Goal: Information Seeking & Learning: Learn about a topic

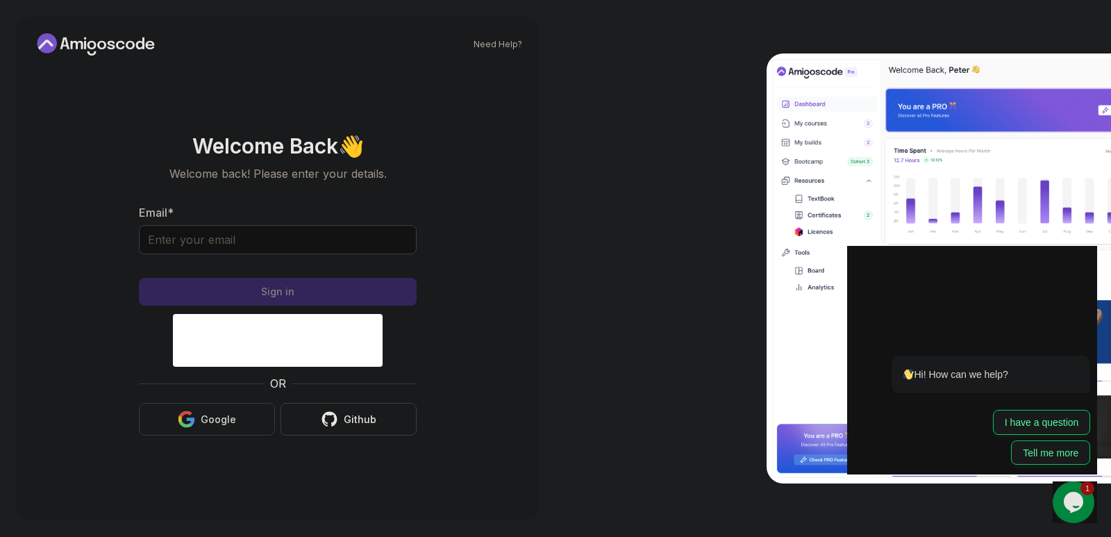
click at [205, 424] on div "Google" at bounding box center [218, 419] width 35 height 14
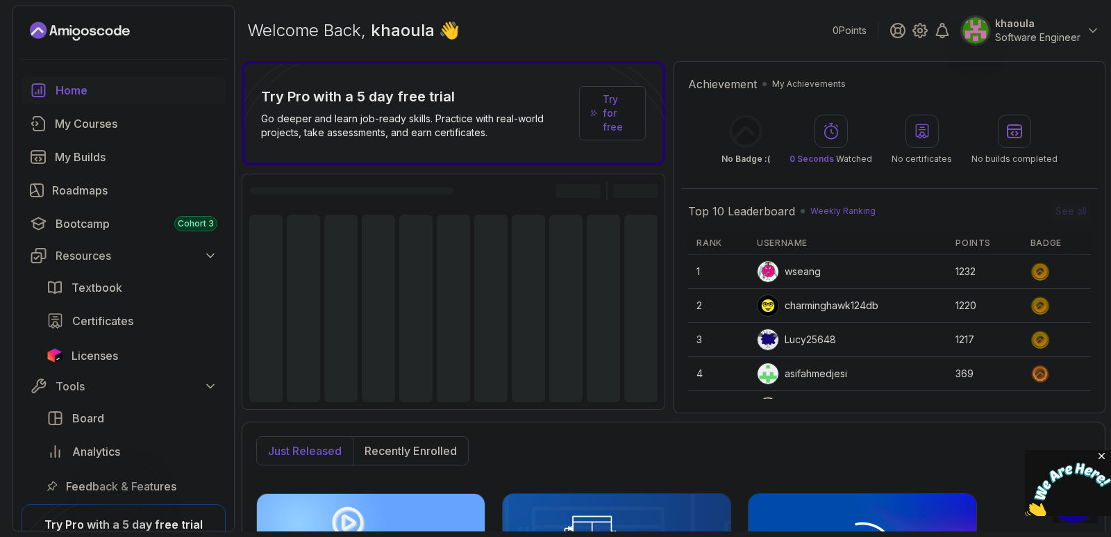
click at [1073, 500] on img at bounding box center [1068, 489] width 86 height 55
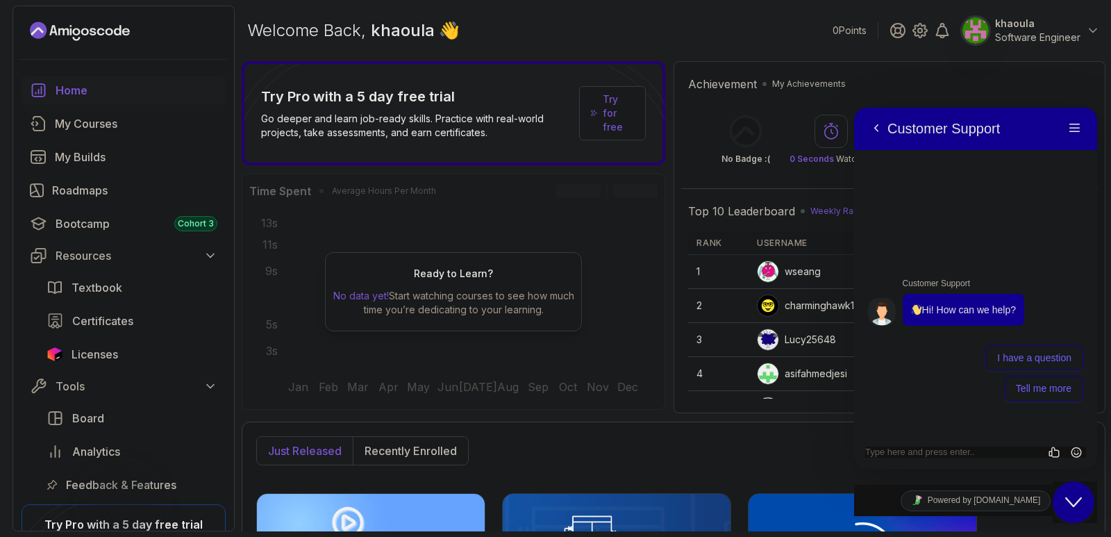
click at [1069, 498] on icon "Close Chat This icon closes the chat window." at bounding box center [1073, 502] width 17 height 17
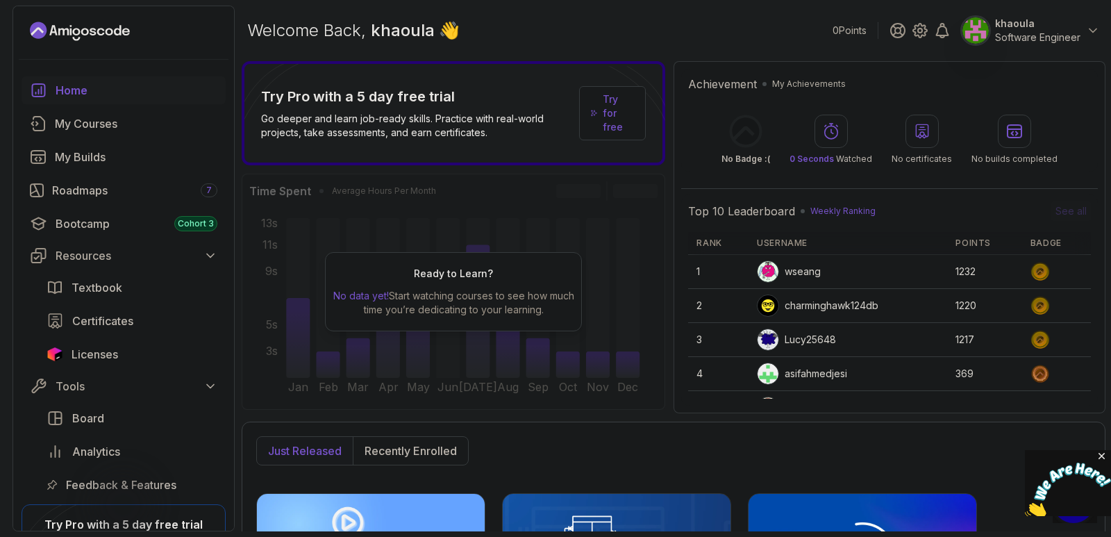
click at [1068, 498] on img at bounding box center [1068, 489] width 86 height 55
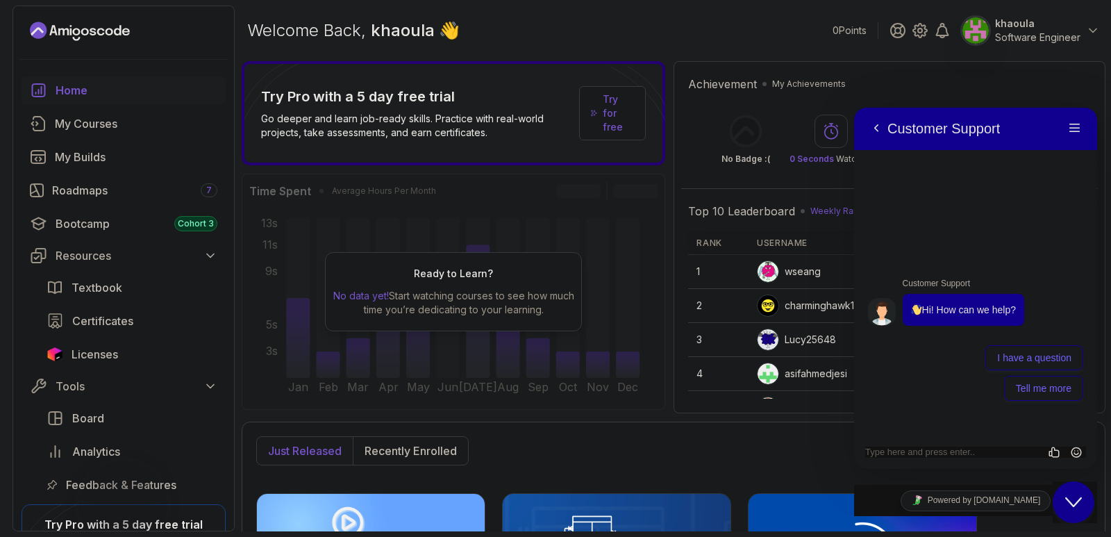
drag, startPoint x: 1096, startPoint y: 529, endPoint x: 1068, endPoint y: 498, distance: 41.8
click at [1068, 498] on icon "Close Chat This icon closes the chat window." at bounding box center [1073, 502] width 17 height 17
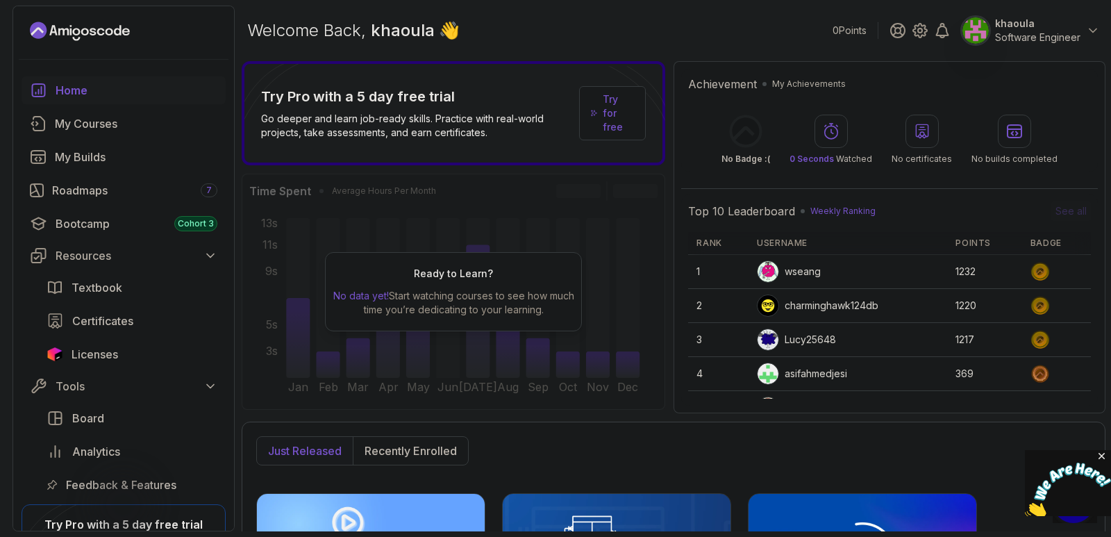
click at [1098, 451] on icon "Close" at bounding box center [1102, 456] width 12 height 12
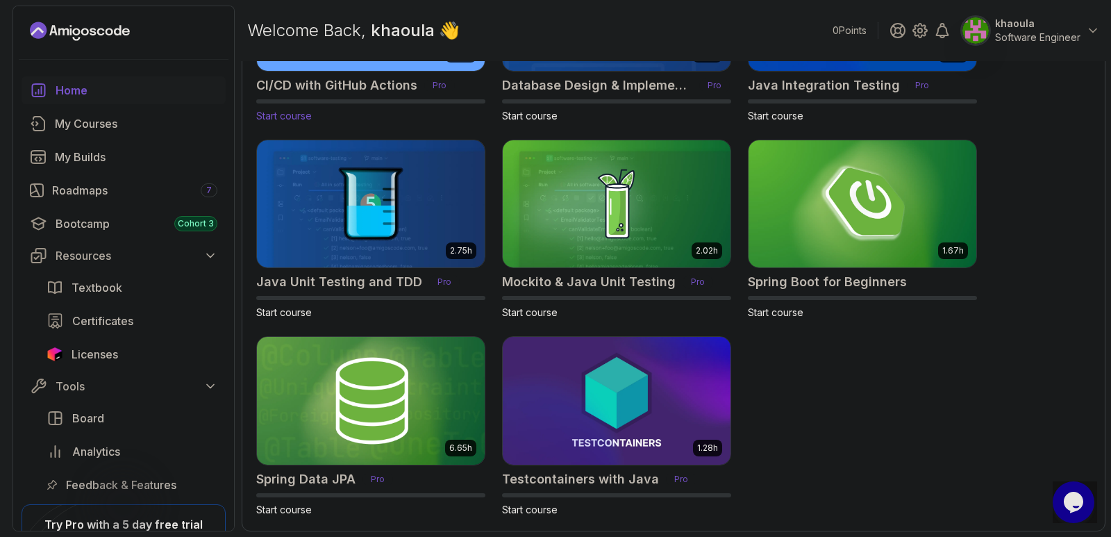
click at [357, 83] on h2 "CI/CD with GitHub Actions" at bounding box center [336, 85] width 161 height 19
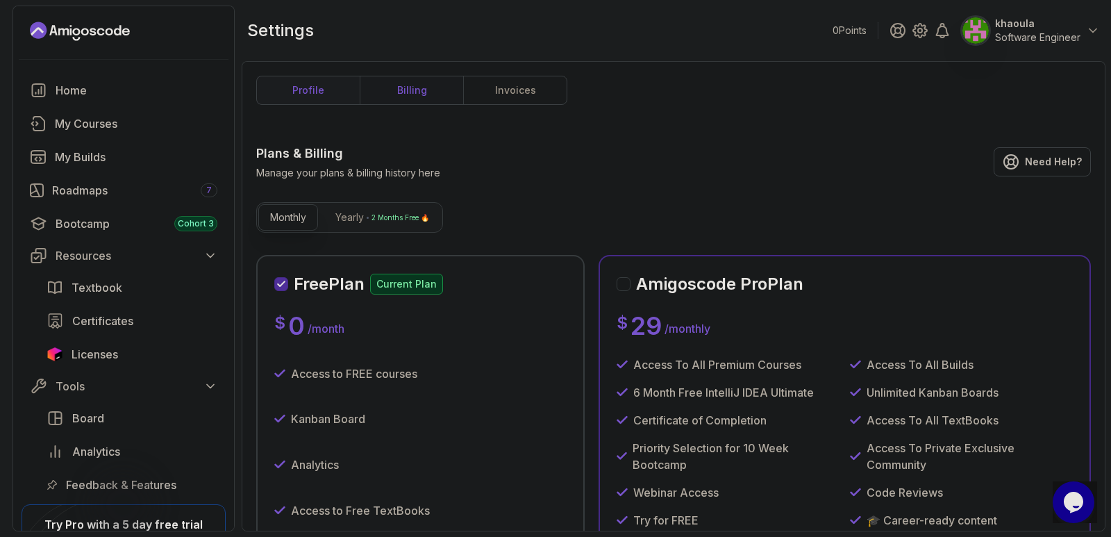
click at [296, 91] on link "profile" at bounding box center [308, 90] width 103 height 28
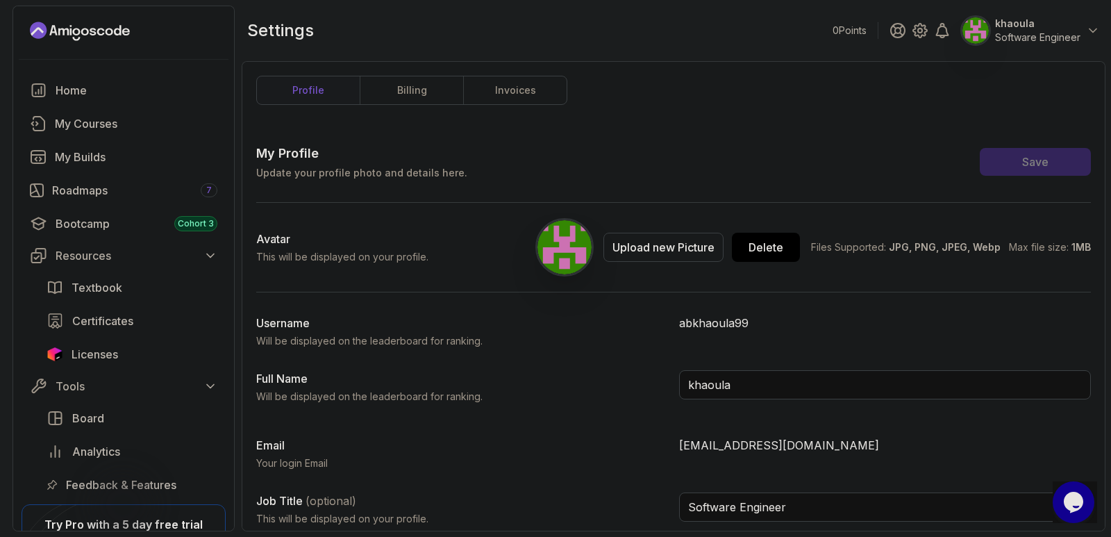
scroll to position [6, 0]
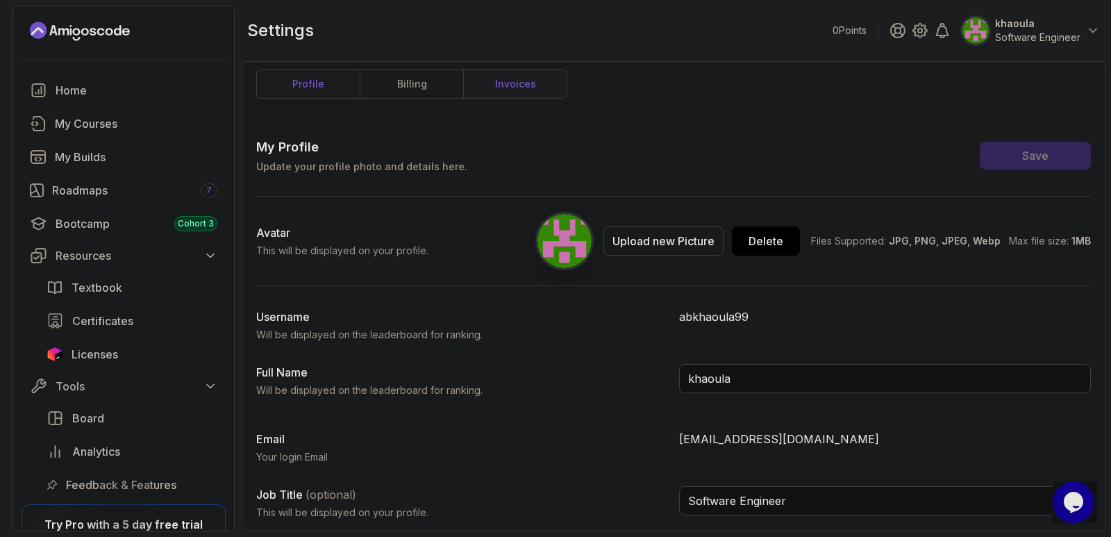
click at [495, 81] on link "invoices" at bounding box center [514, 84] width 103 height 28
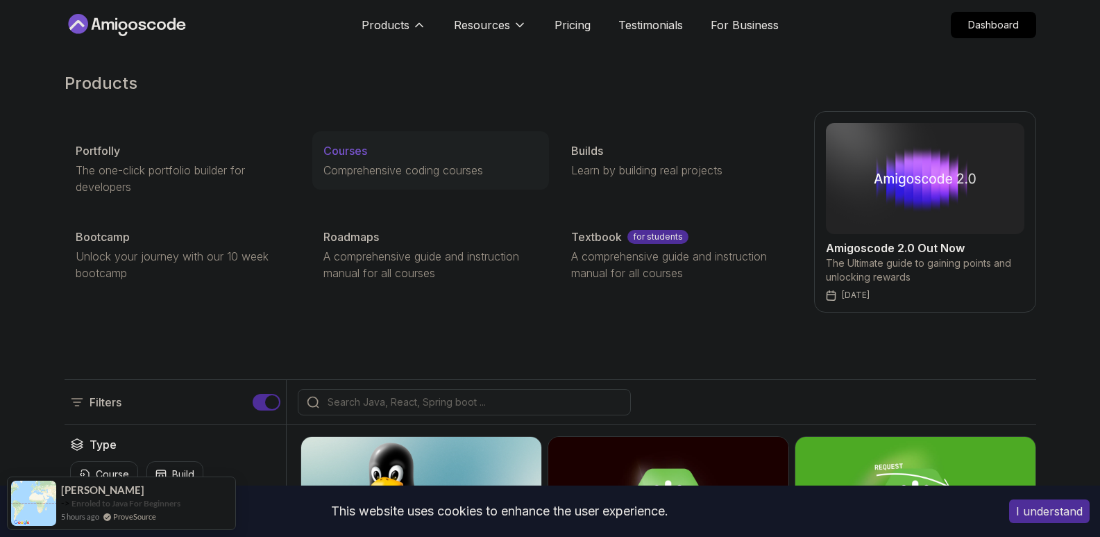
click at [363, 151] on p "Courses" at bounding box center [346, 150] width 44 height 17
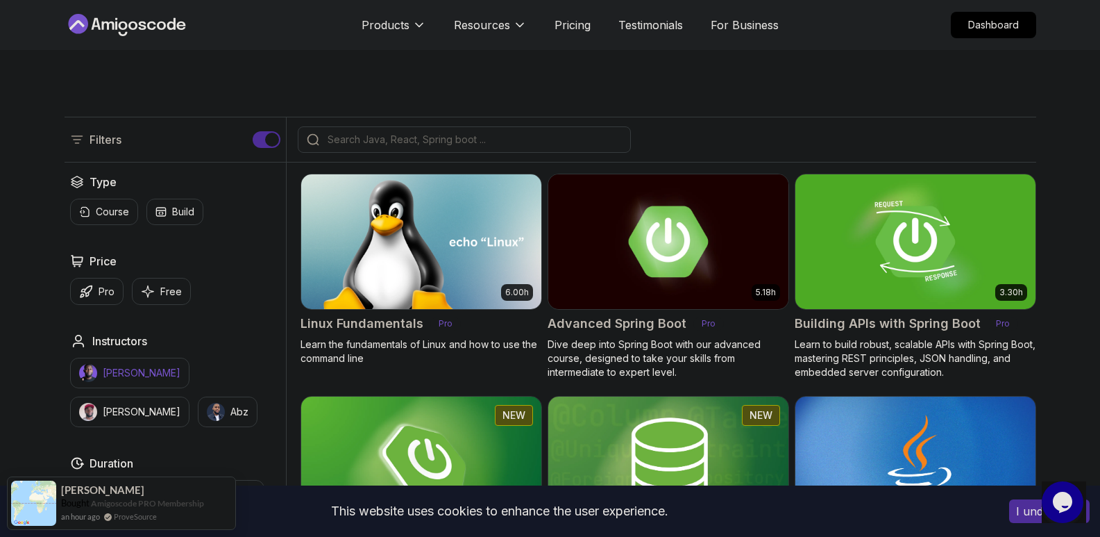
scroll to position [281, 0]
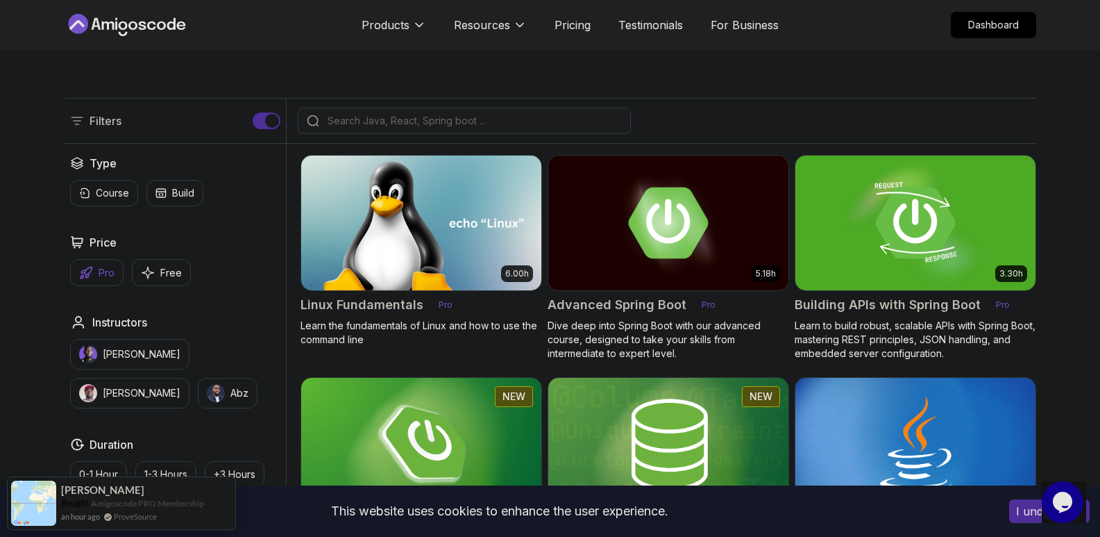
click at [91, 274] on icon "button" at bounding box center [86, 273] width 14 height 14
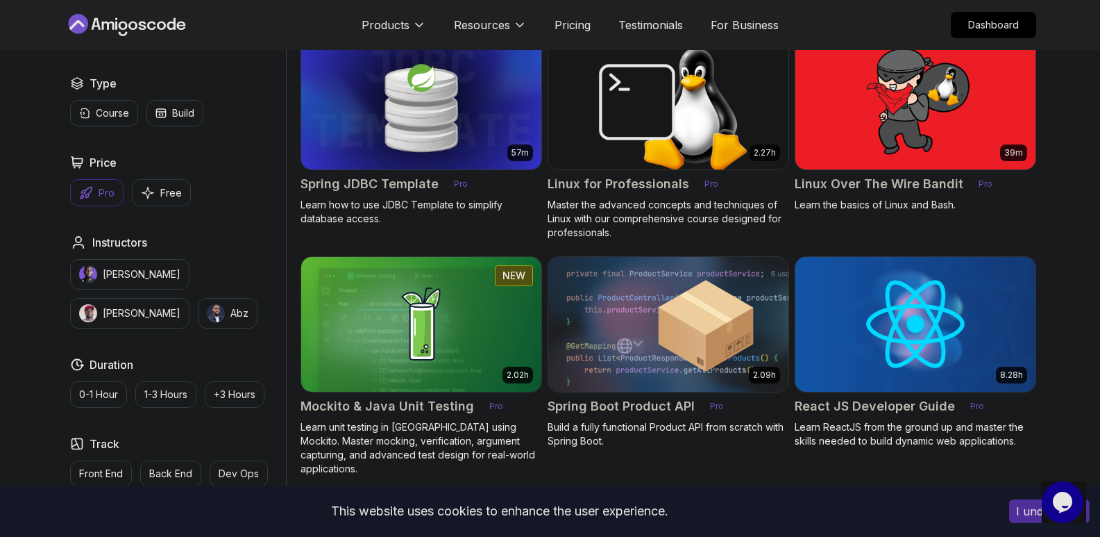
scroll to position [2204, 0]
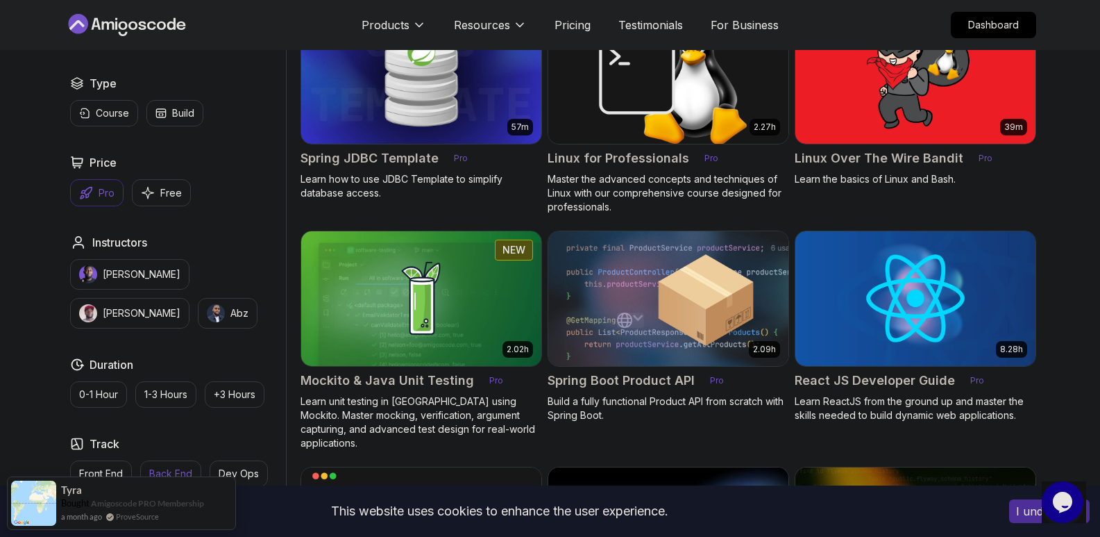
click at [176, 462] on button "Back End" at bounding box center [170, 473] width 61 height 26
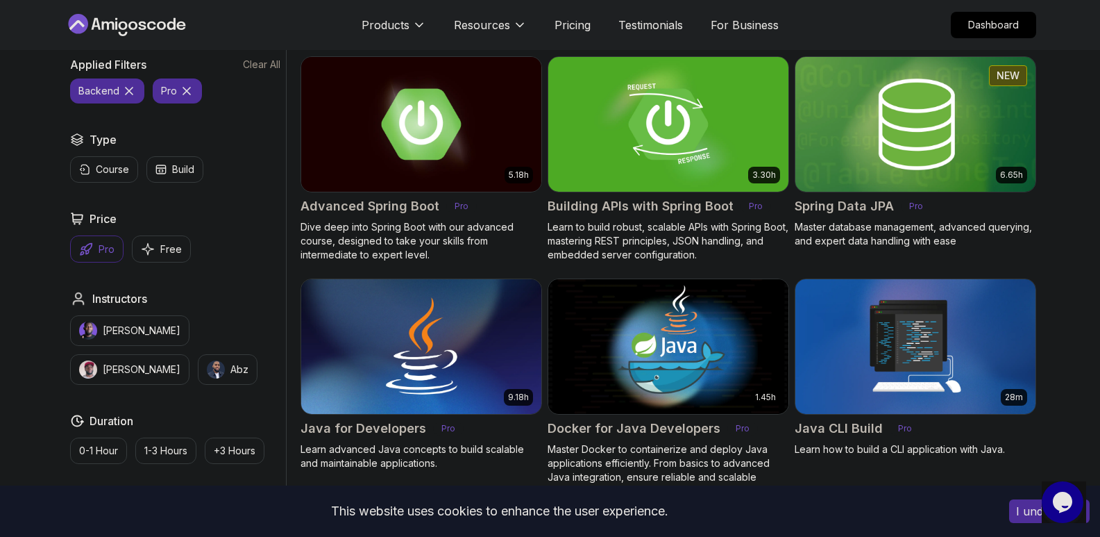
scroll to position [387, 0]
